Goal: Information Seeking & Learning: Learn about a topic

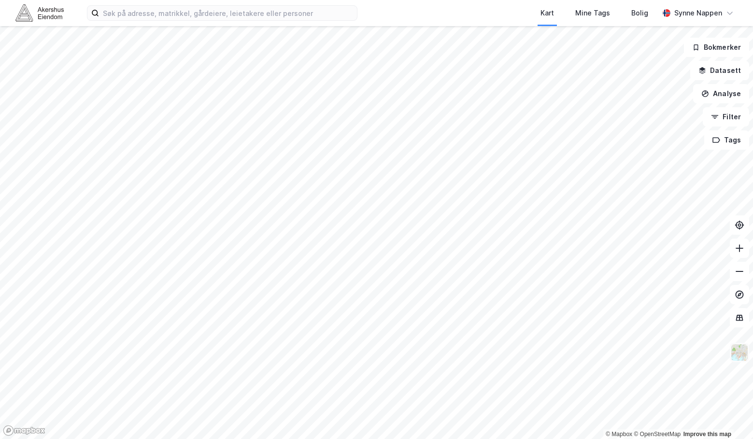
click at [739, 360] on img at bounding box center [739, 352] width 18 height 18
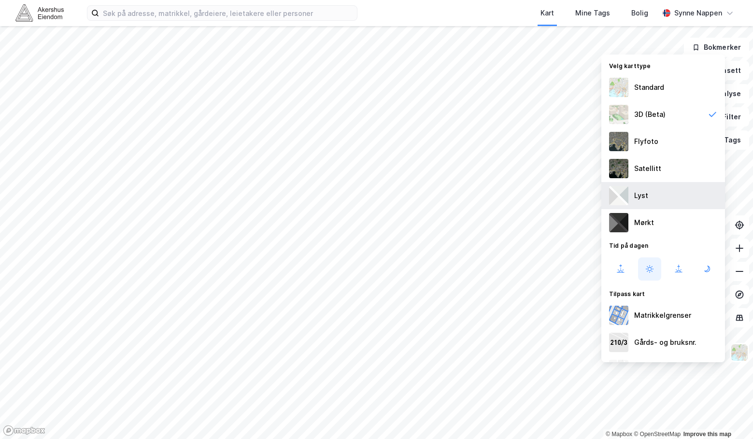
click at [635, 187] on div "Lyst" at bounding box center [663, 195] width 124 height 27
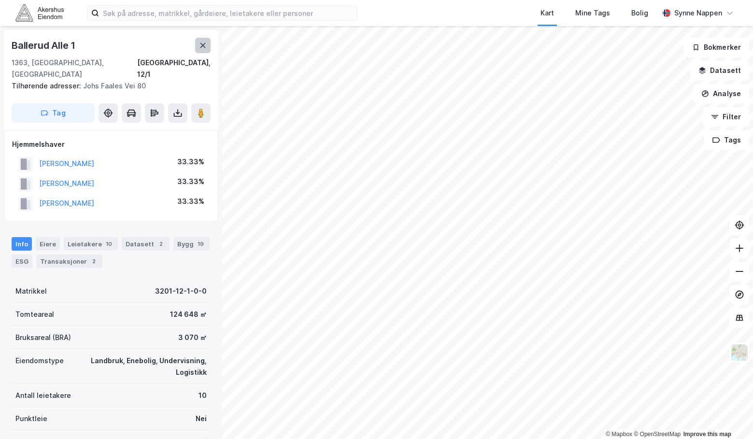
click at [203, 44] on icon at bounding box center [203, 46] width 8 height 8
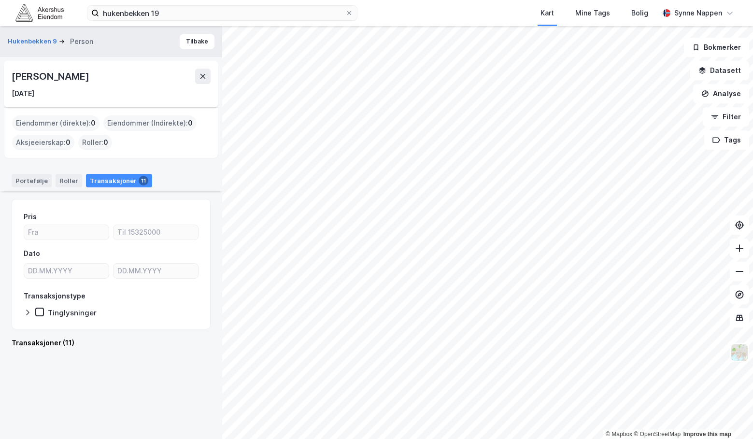
scroll to position [1470, 0]
